Goal: Find contact information: Find contact information

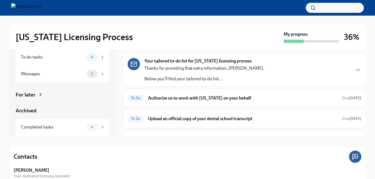
scroll to position [55, 0]
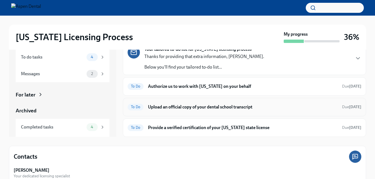
click at [256, 109] on h6 "Upload an official copy of your dental school transcript" at bounding box center [243, 107] width 190 height 6
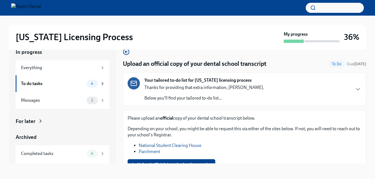
click at [290, 90] on div "Your tailored to-do list for [US_STATE] licensing process Thanks for providing …" at bounding box center [245, 89] width 234 height 24
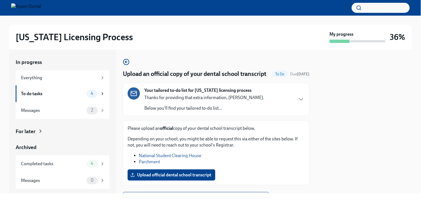
scroll to position [36, 0]
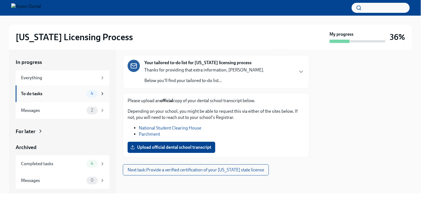
click at [55, 93] on div "To do tasks" at bounding box center [52, 94] width 63 height 6
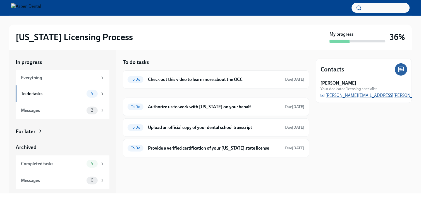
click at [339, 94] on span "[PERSON_NAME][EMAIL_ADDRESS][PERSON_NAME][DOMAIN_NAME]" at bounding box center [390, 96] width 139 height 6
click at [362, 150] on div "Contacts [PERSON_NAME] Your dedicated licensing specialist [PERSON_NAME][EMAIL_…" at bounding box center [364, 122] width 96 height 144
click at [379, 95] on div "[PERSON_NAME] Your dedicated licensing specialist [PERSON_NAME][EMAIL_ADDRESS][…" at bounding box center [364, 89] width 87 height 18
drag, startPoint x: 391, startPoint y: 95, endPoint x: 325, endPoint y: 96, distance: 65.9
click at [325, 96] on div "[PERSON_NAME] Your dedicated licensing specialist [PERSON_NAME][EMAIL_ADDRESS][…" at bounding box center [364, 89] width 87 height 18
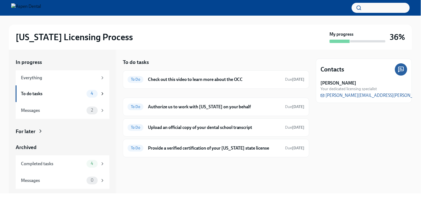
drag, startPoint x: 390, startPoint y: 95, endPoint x: 321, endPoint y: 115, distance: 72.4
click at [321, 115] on div "Contacts [PERSON_NAME] Your dedicated licensing specialist [PERSON_NAME][EMAIL_…" at bounding box center [364, 122] width 96 height 144
